Goal: Task Accomplishment & Management: Use online tool/utility

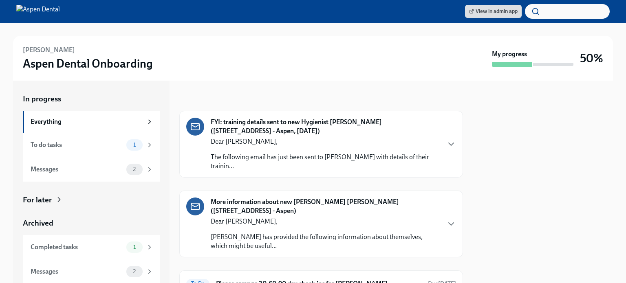
click at [359, 162] on p "The following email has just been sent to [PERSON_NAME] with details of their t…" at bounding box center [325, 162] width 229 height 18
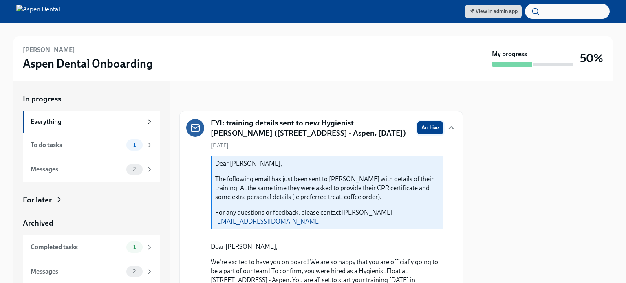
click at [421, 128] on span "Archive" at bounding box center [430, 128] width 18 height 8
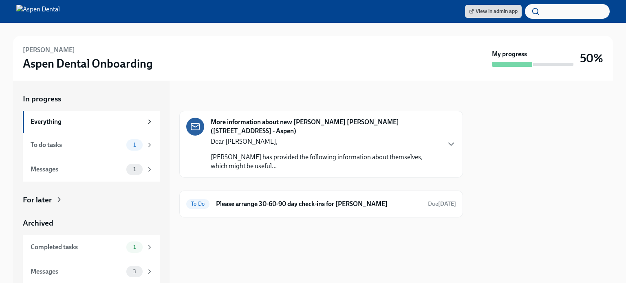
click at [358, 153] on p "[PERSON_NAME] has provided the following information about themselves, which mi…" at bounding box center [325, 162] width 229 height 18
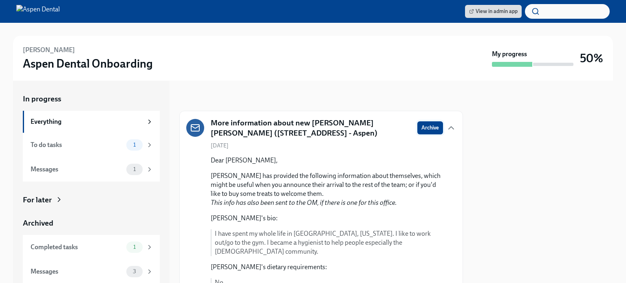
click at [423, 127] on span "Archive" at bounding box center [430, 128] width 18 height 8
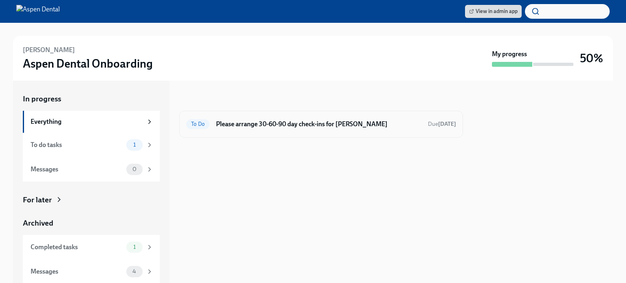
click at [299, 123] on h6 "Please arrange 30-60-90 day check-ins for [PERSON_NAME]" at bounding box center [318, 124] width 205 height 9
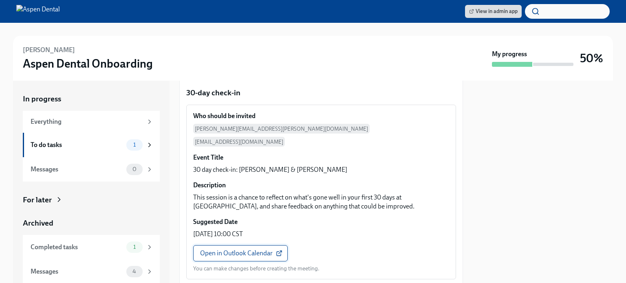
scroll to position [122, 0]
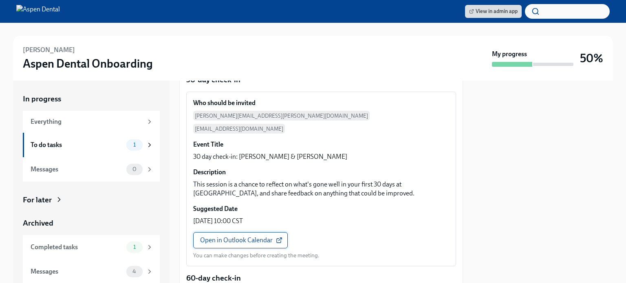
click at [244, 236] on span "Open in Outlook Calendar" at bounding box center [240, 240] width 81 height 8
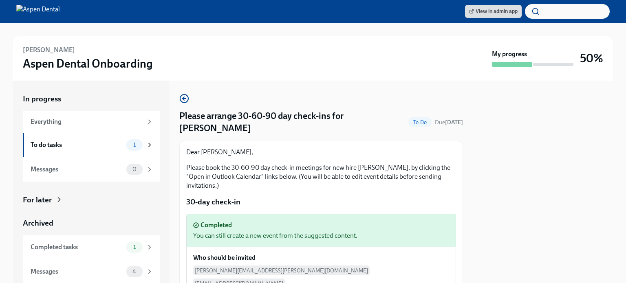
scroll to position [0, 0]
click at [96, 273] on div "Messages" at bounding box center [77, 271] width 92 height 9
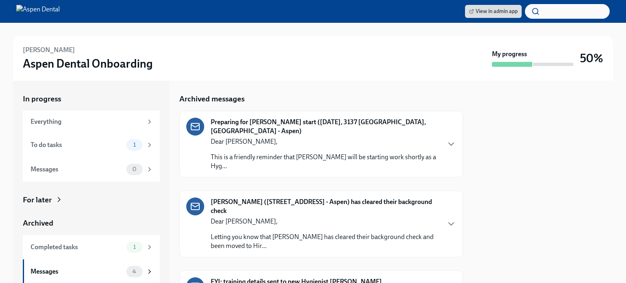
click at [325, 153] on p "This is a friendly reminder that [PERSON_NAME] will be starting work shortly as…" at bounding box center [325, 162] width 229 height 18
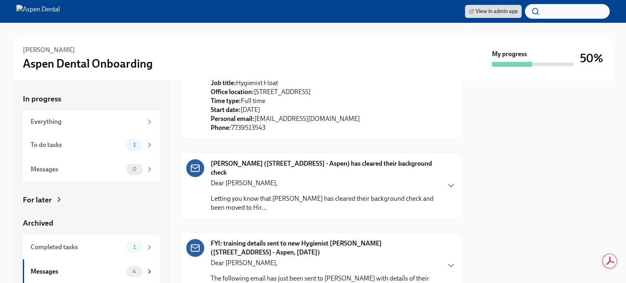
scroll to position [436, 0]
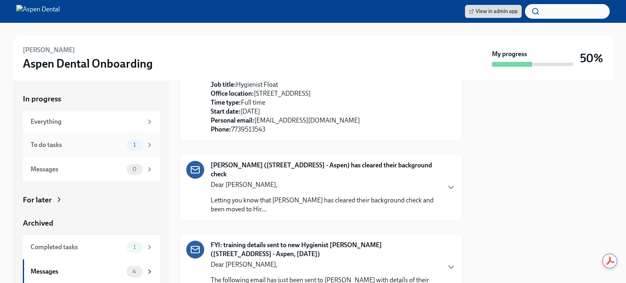
click at [77, 140] on div "To do tasks 1" at bounding box center [92, 144] width 123 height 11
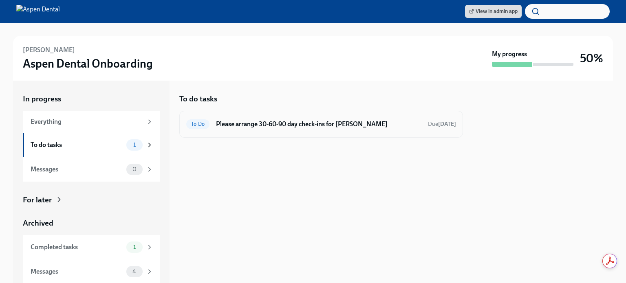
click at [328, 125] on h6 "Please arrange 30-60-90 day check-ins for [PERSON_NAME]" at bounding box center [318, 124] width 205 height 9
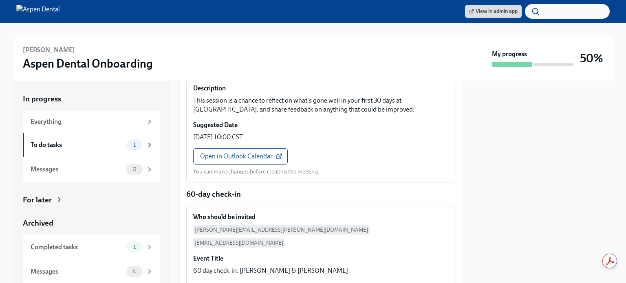
scroll to position [367, 0]
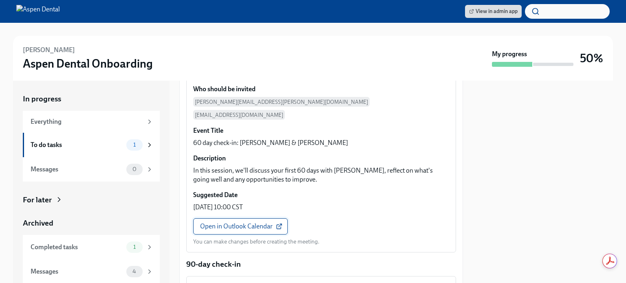
click at [209, 222] on span "Open in Outlook Calendar" at bounding box center [240, 226] width 81 height 8
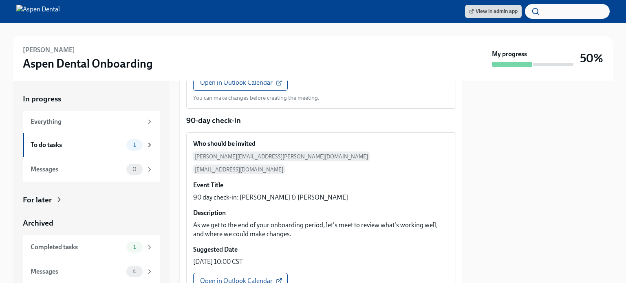
scroll to position [559, 0]
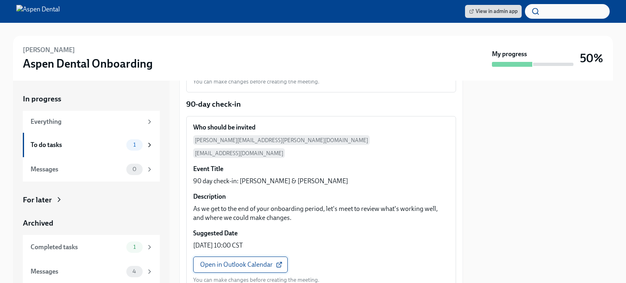
click at [242, 261] on span "Open in Outlook Calendar" at bounding box center [240, 265] width 81 height 8
